Goal: Task Accomplishment & Management: Manage account settings

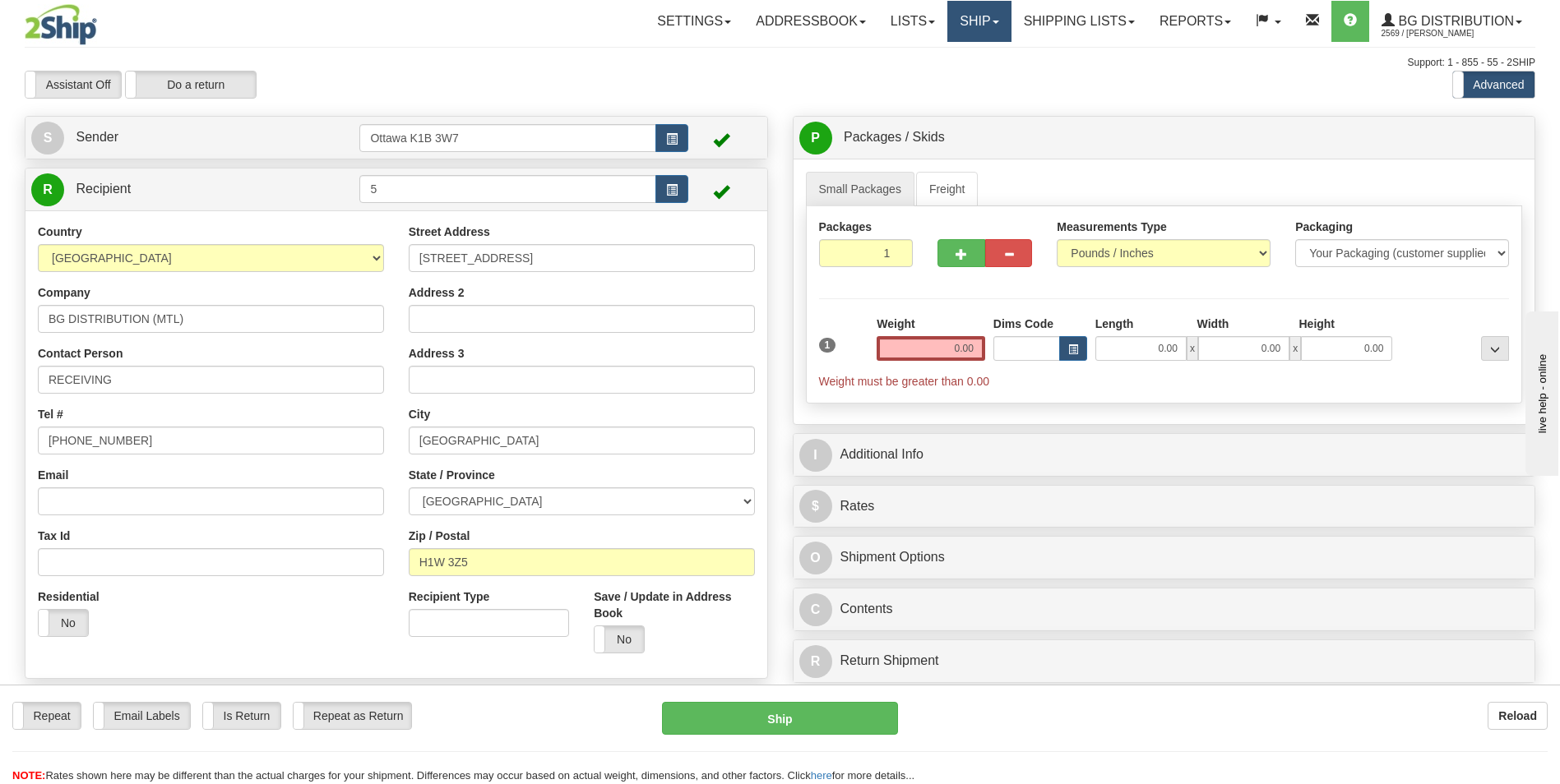
click at [984, 27] on link "Ship" at bounding box center [979, 22] width 63 height 42
click at [1065, 29] on link "Shipping lists" at bounding box center [1079, 22] width 135 height 42
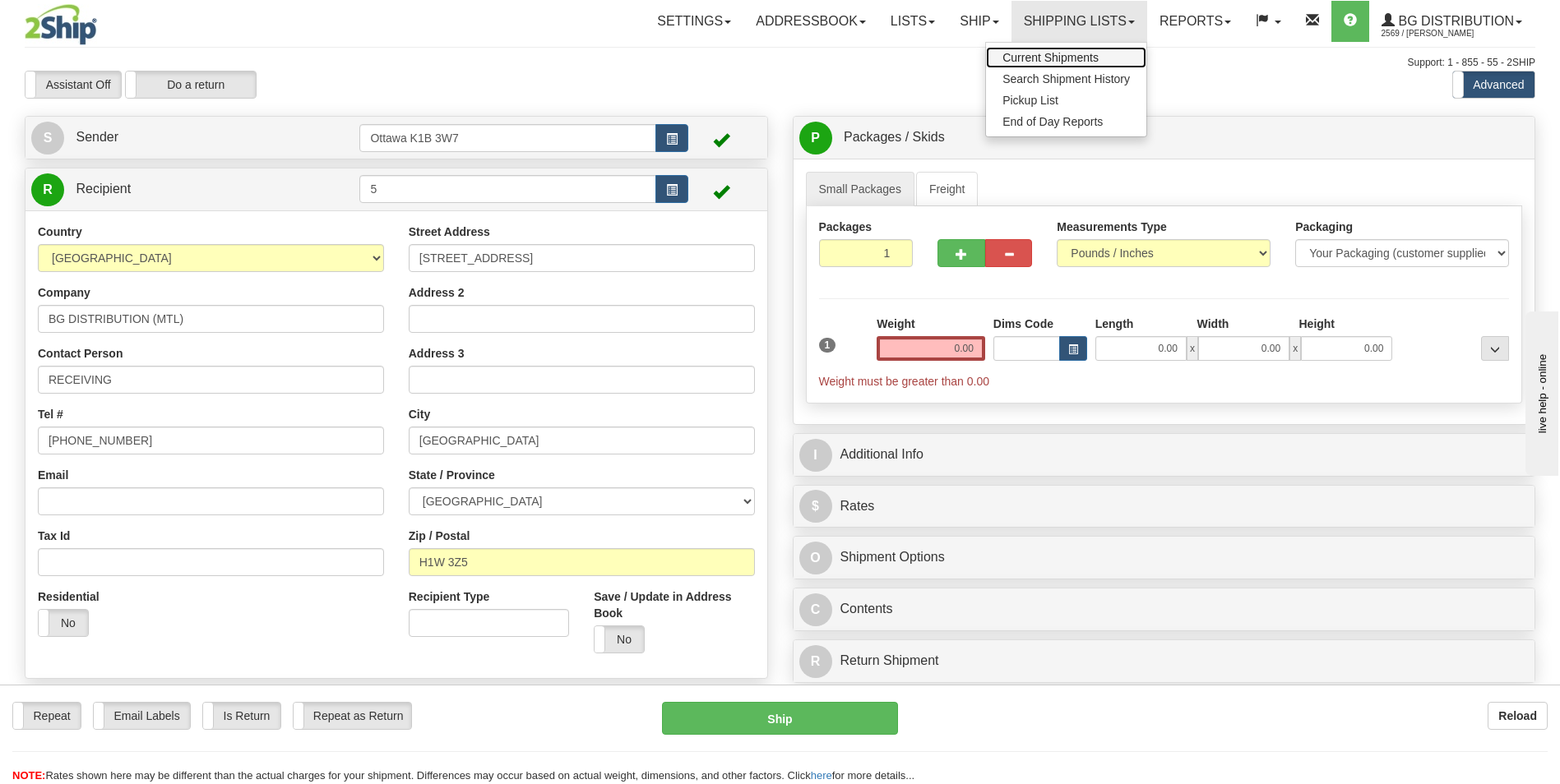
click at [1057, 54] on span "Current Shipments" at bounding box center [1051, 57] width 96 height 14
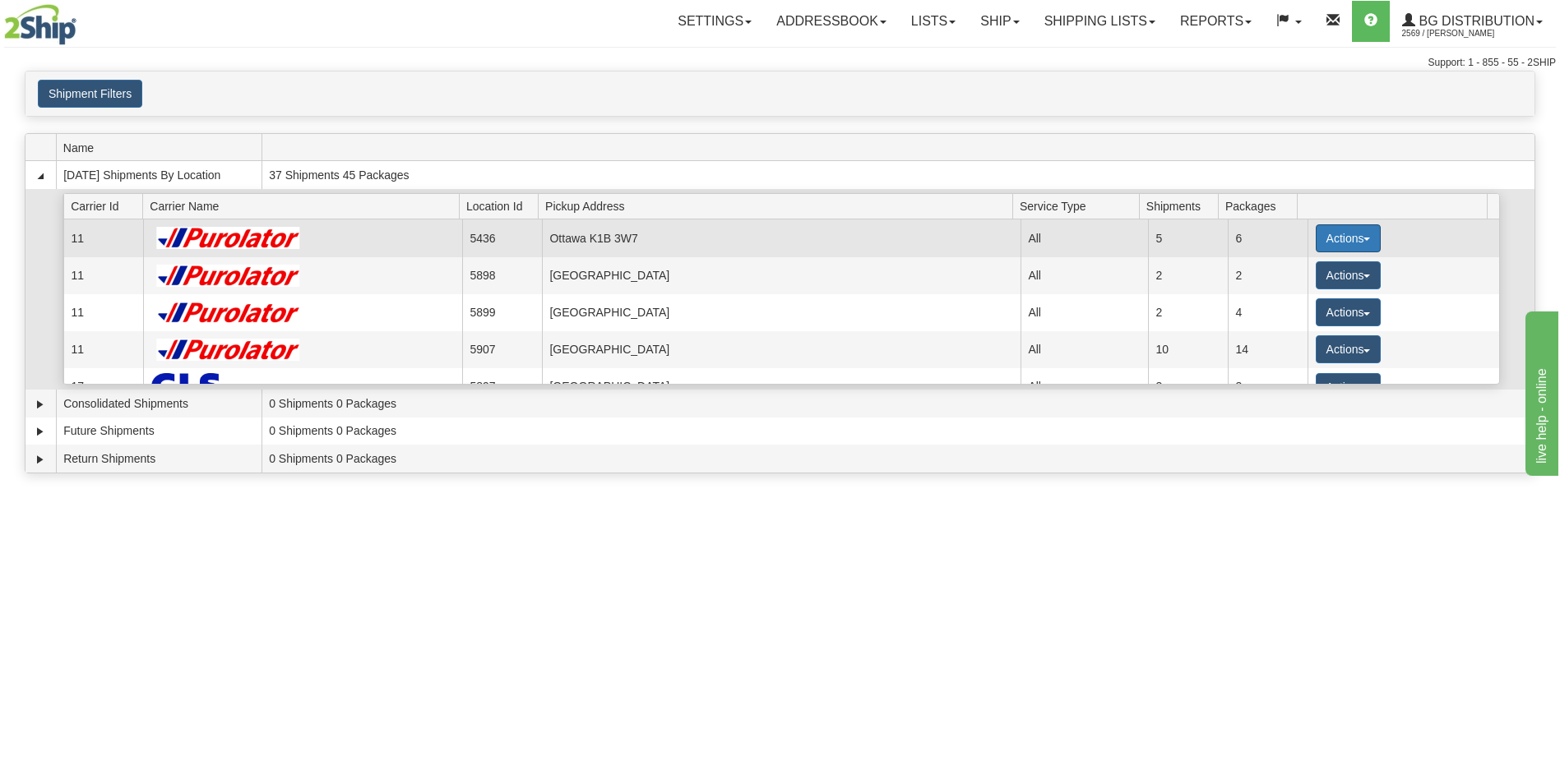
click at [1341, 237] on button "Actions" at bounding box center [1348, 238] width 66 height 28
drag, startPoint x: 1302, startPoint y: 270, endPoint x: 1224, endPoint y: 255, distance: 79.4
click at [1302, 269] on span "Details" at bounding box center [1286, 268] width 44 height 12
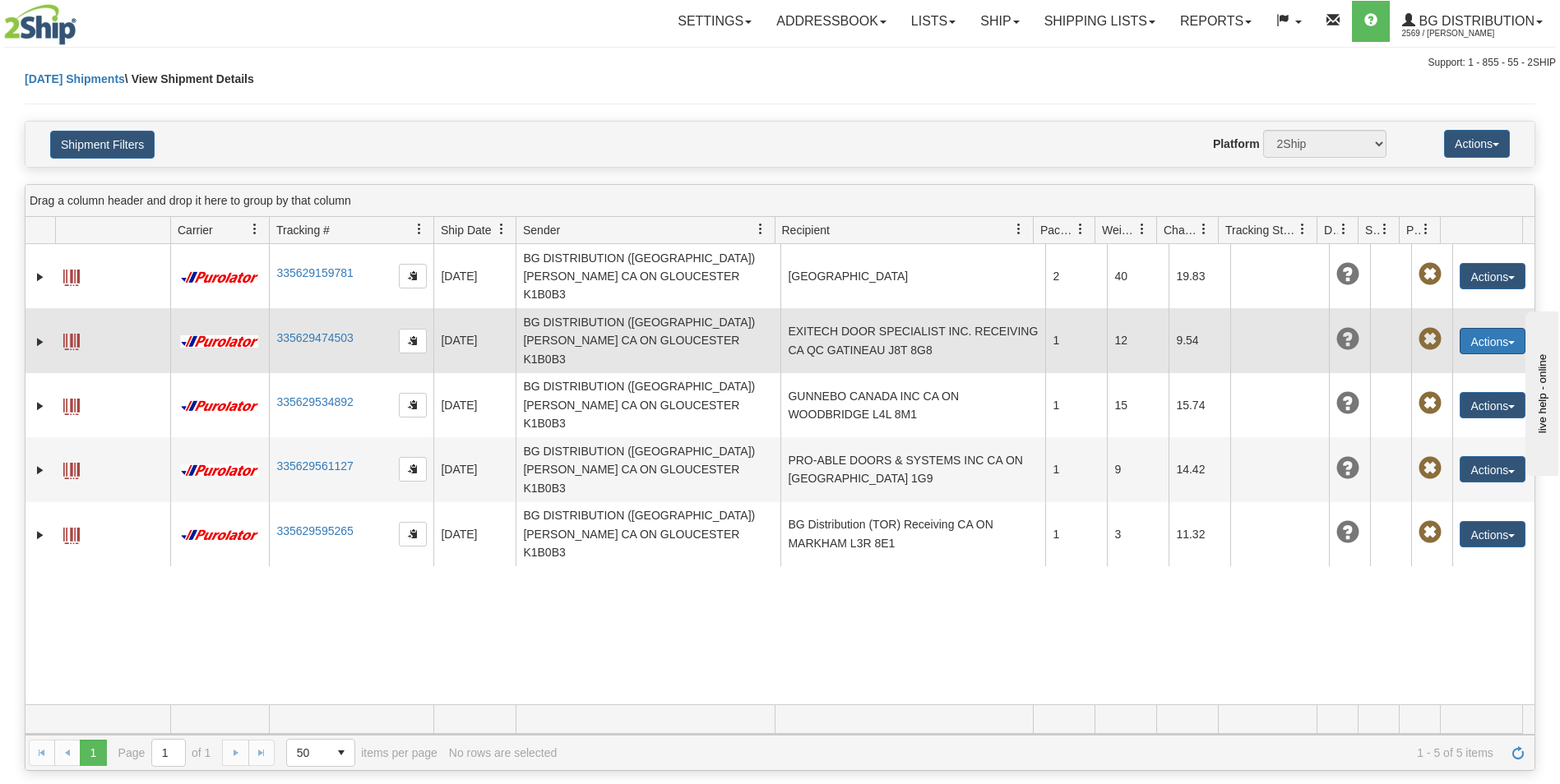
click at [1498, 328] on button "Actions" at bounding box center [1492, 341] width 66 height 26
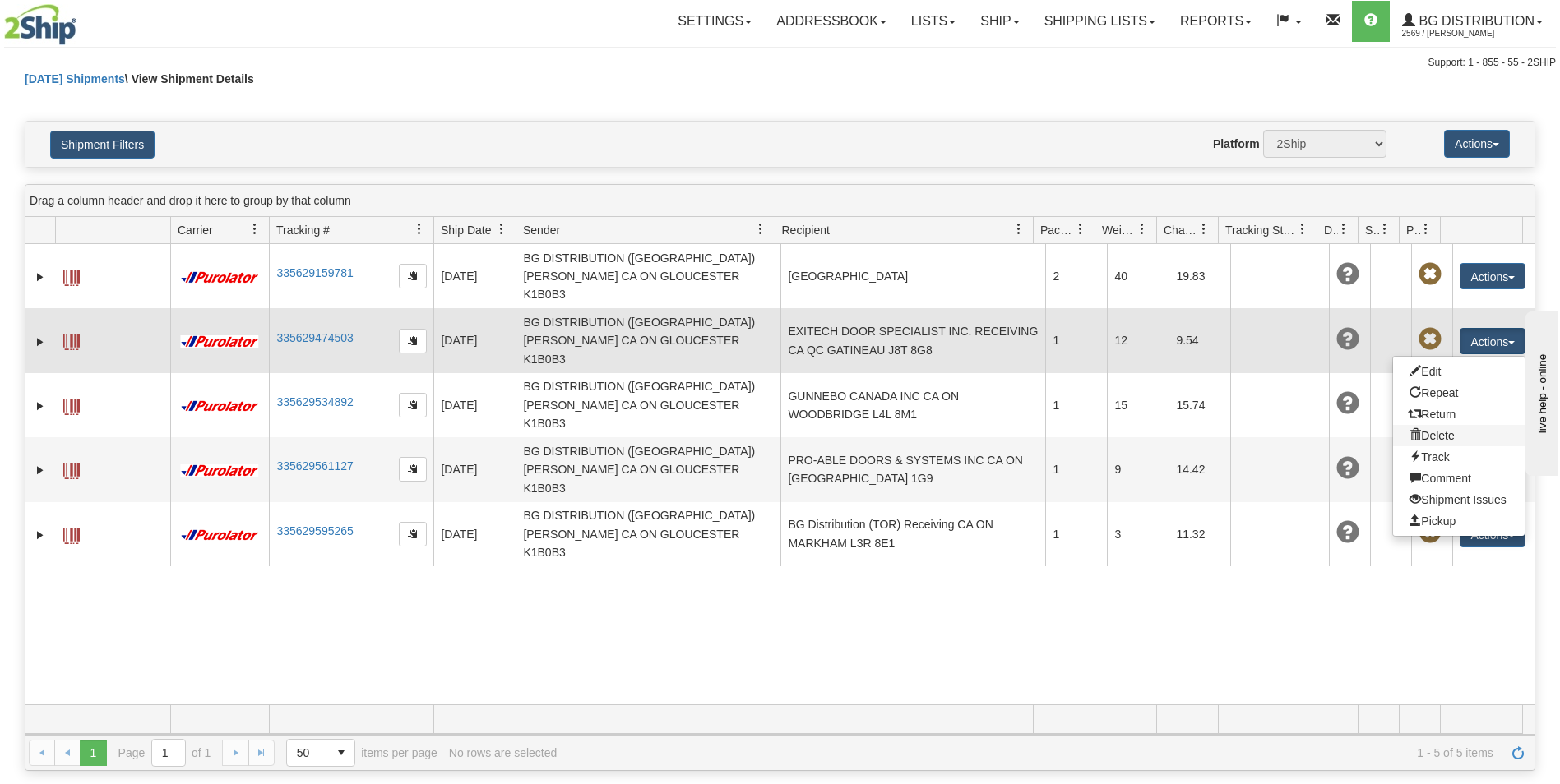
click at [1439, 425] on link "Delete" at bounding box center [1459, 436] width 132 height 22
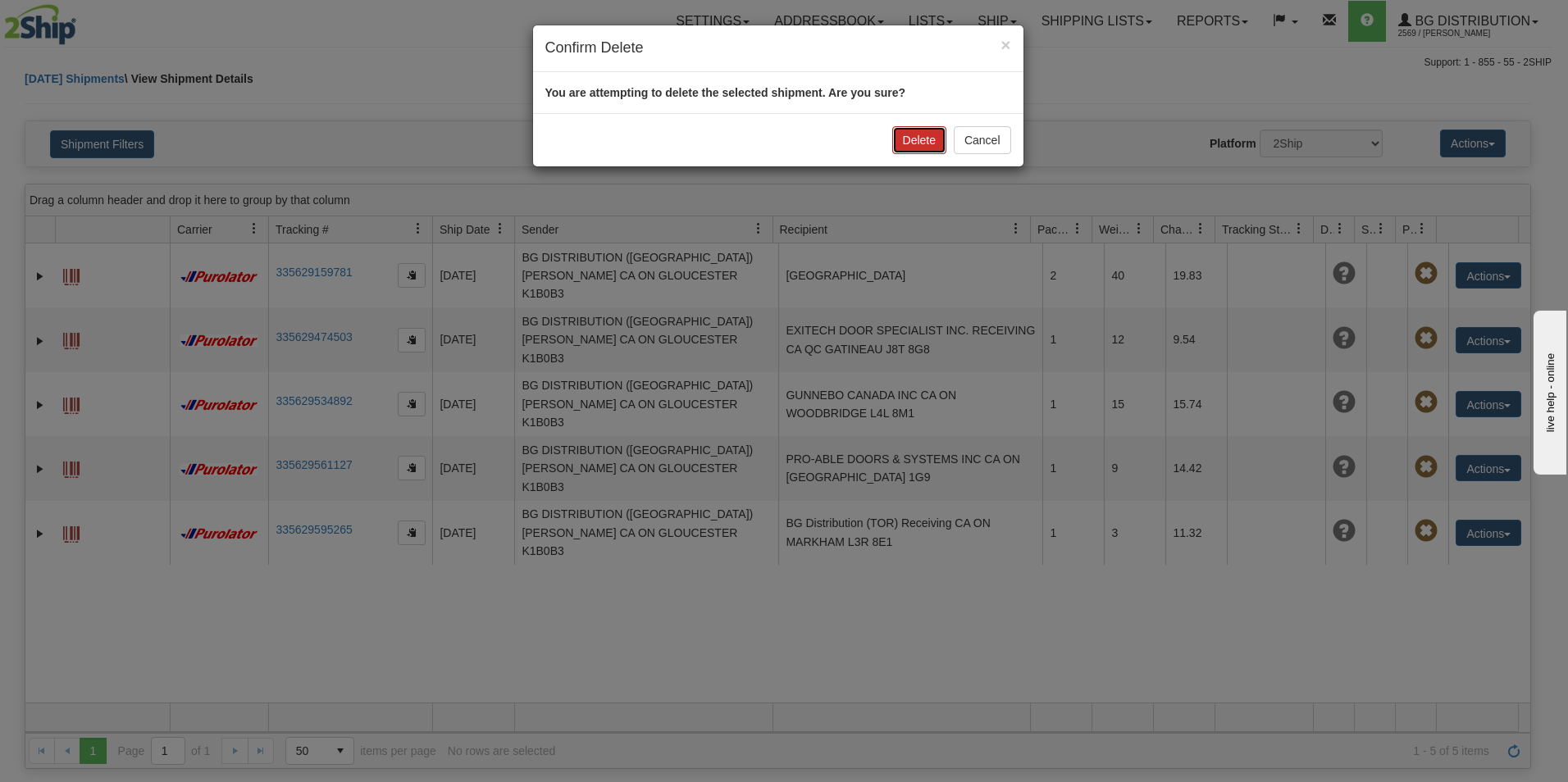
click at [920, 139] on button "Delete" at bounding box center [919, 140] width 54 height 28
